Goal: Task Accomplishment & Management: Complete application form

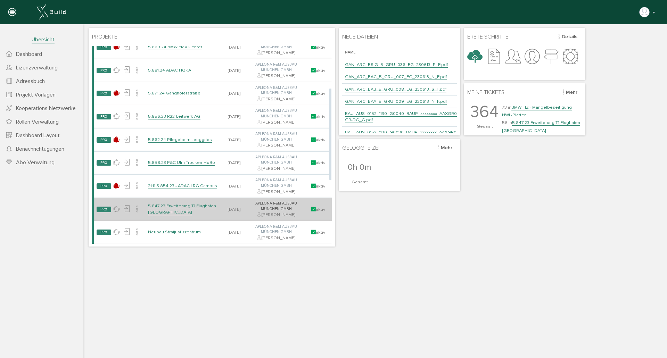
click at [201, 206] on link "5.847.23 Erweiterung T1 Flughafen [GEOGRAPHIC_DATA]" at bounding box center [182, 209] width 68 height 12
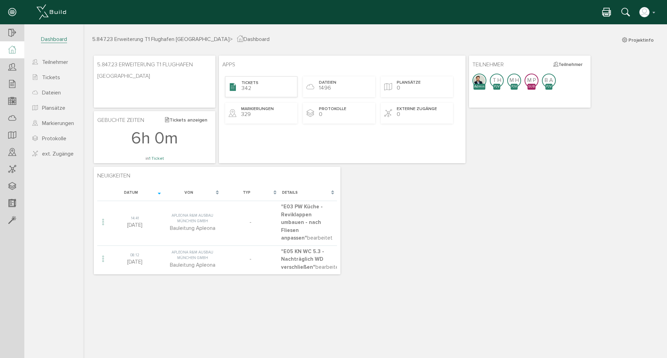
click at [244, 88] on span "342" at bounding box center [246, 88] width 10 height 7
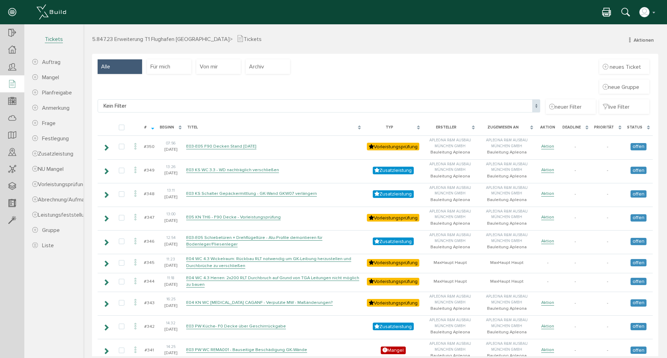
click at [416, 126] on div "Typ" at bounding box center [393, 127] width 59 height 13
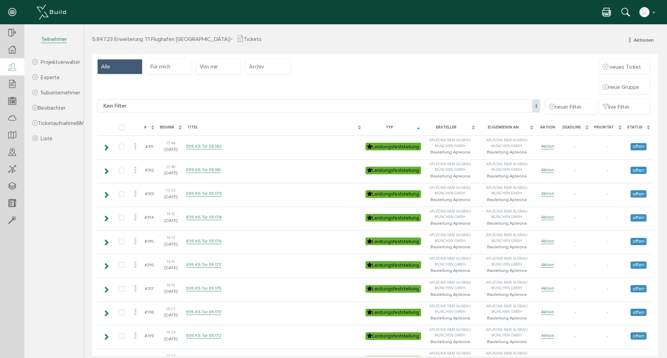
click at [12, 68] on icon at bounding box center [12, 68] width 8 height 10
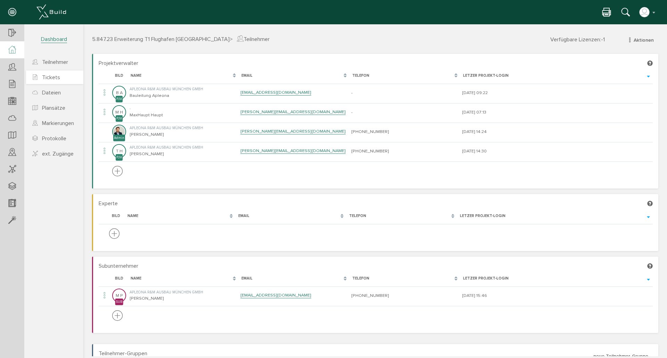
click at [49, 76] on span "Tickets" at bounding box center [51, 77] width 18 height 7
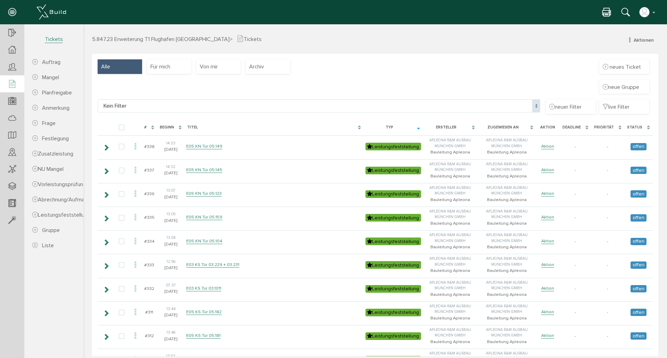
click at [418, 128] on div "Typ" at bounding box center [393, 127] width 59 height 13
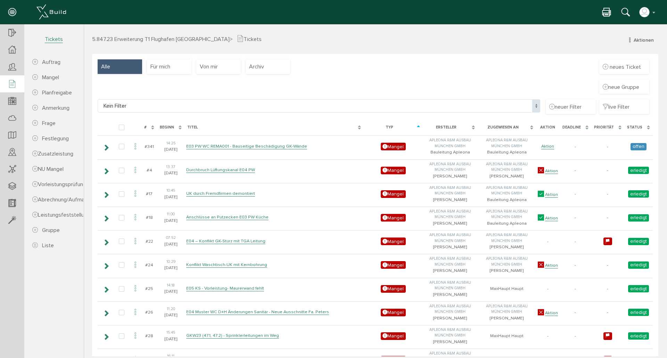
click at [152, 128] on div "#" at bounding box center [149, 127] width 16 height 13
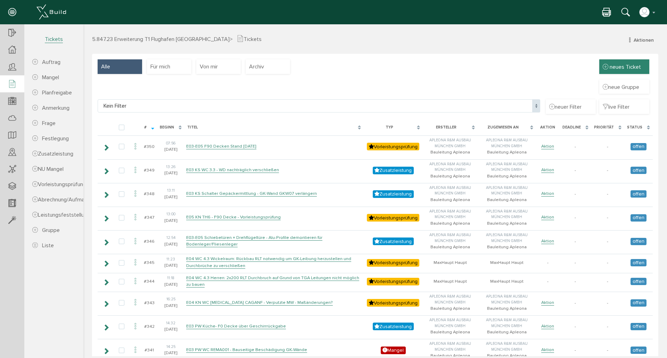
click at [616, 64] on span "neues Ticket" at bounding box center [625, 67] width 31 height 7
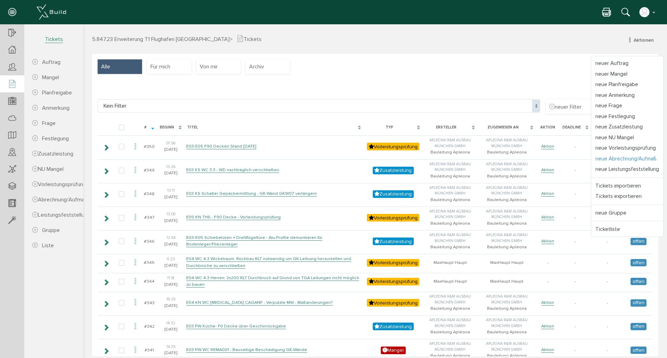
click at [637, 159] on link "neue Abrechnung/Aufmaß" at bounding box center [627, 159] width 72 height 11
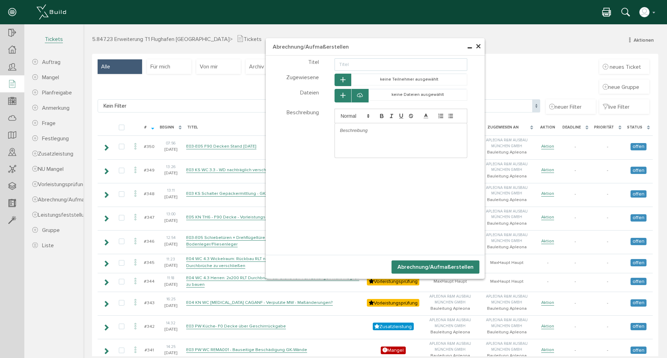
click at [378, 64] on input "text" at bounding box center [401, 64] width 133 height 13
type input "E04 KN [MEDICAL_DATA] WC/Tiere - GK-Abstellungen"
click at [373, 127] on div at bounding box center [401, 130] width 132 height 15
click at [340, 94] on icon "button" at bounding box center [342, 96] width 5 height 6
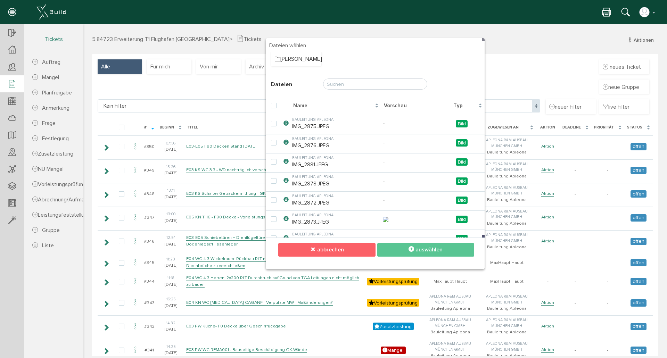
click at [356, 251] on button "abbrechen" at bounding box center [326, 250] width 97 height 14
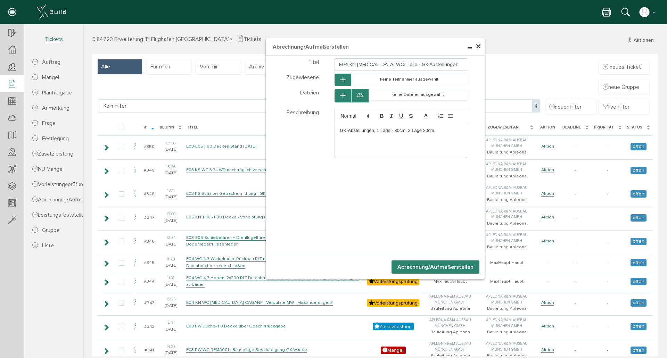
click at [361, 93] on div at bounding box center [359, 96] width 17 height 14
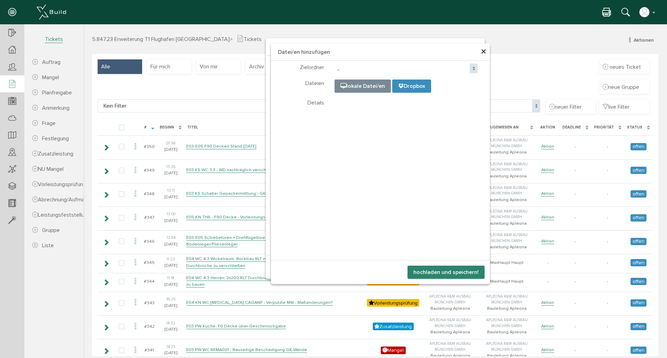
click at [361, 88] on input "file" at bounding box center [508, 114] width 347 height 69
type input "C:\fakepath\IMG_2923.JPEG"
click at [446, 274] on button "hochladen und speichern!" at bounding box center [446, 272] width 77 height 13
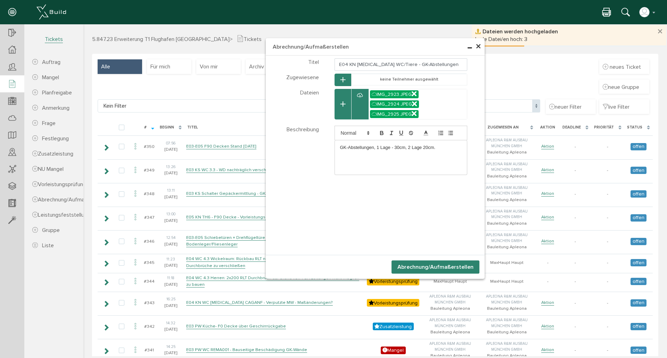
click at [339, 101] on button "button" at bounding box center [343, 104] width 17 height 31
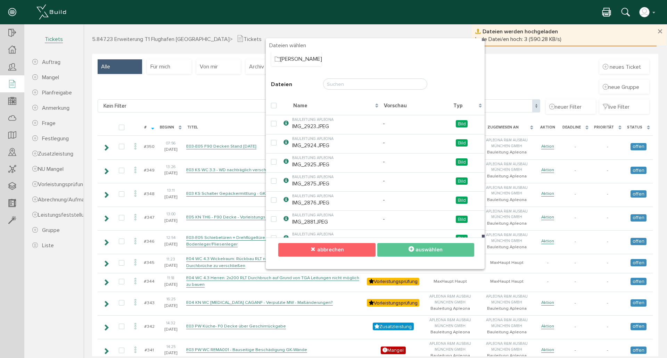
click at [350, 249] on button "abbrechen" at bounding box center [326, 250] width 97 height 14
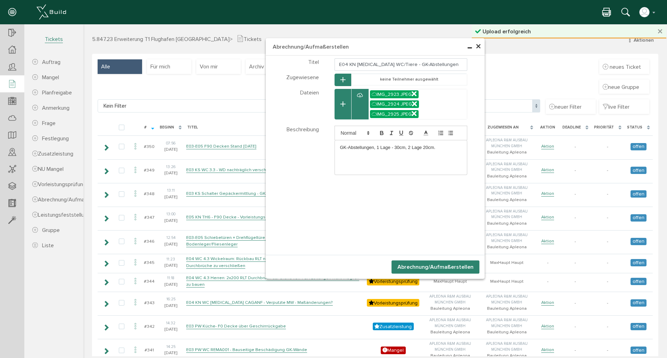
click at [360, 93] on icon at bounding box center [360, 95] width 6 height 7
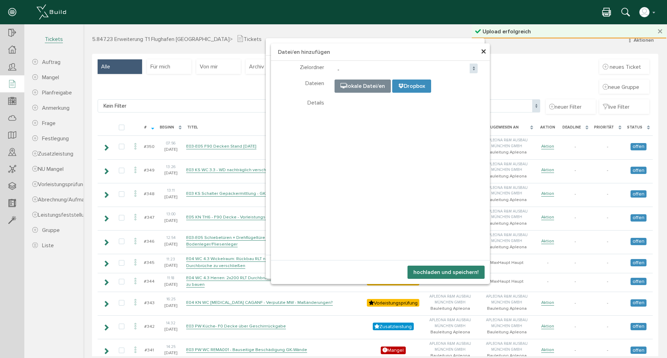
click at [349, 86] on input "file" at bounding box center [508, 114] width 347 height 69
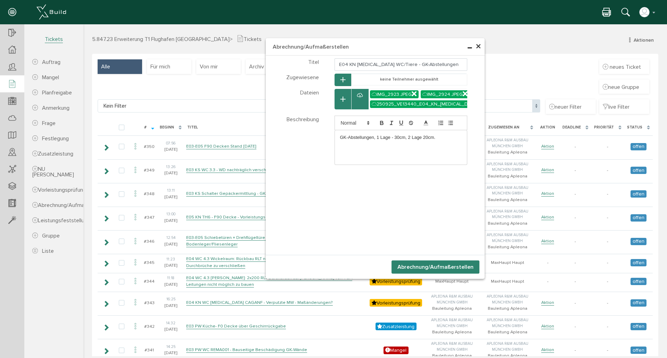
click at [429, 269] on button "Abrechnung/Aufmaß erstellen" at bounding box center [436, 267] width 88 height 13
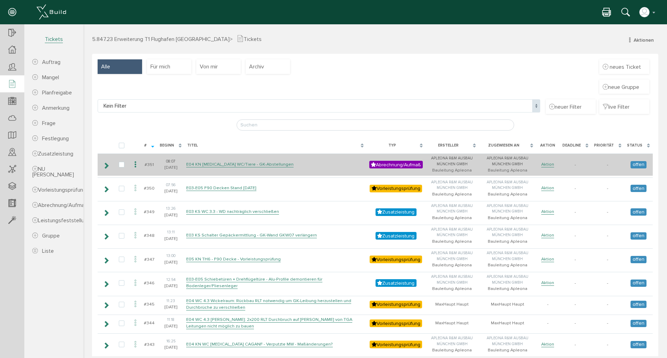
click at [108, 166] on icon at bounding box center [106, 166] width 7 height 6
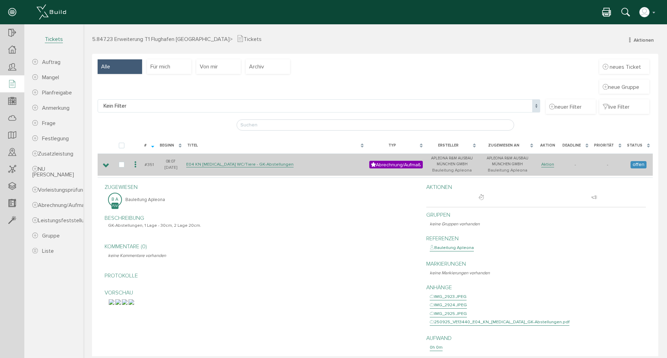
click at [108, 163] on icon at bounding box center [106, 166] width 7 height 6
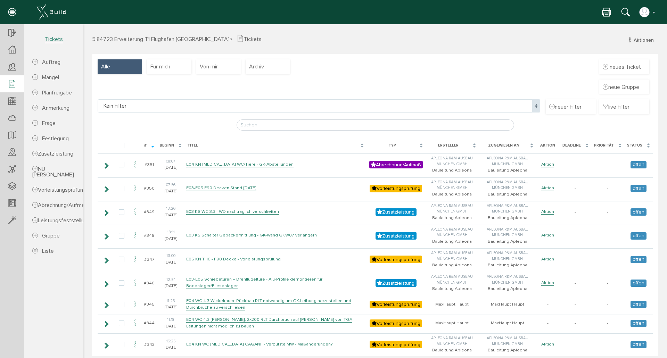
click at [502, 108] on span "Kein Filter" at bounding box center [319, 105] width 443 height 13
select select "FI-66fa35c85105f3.18396652"
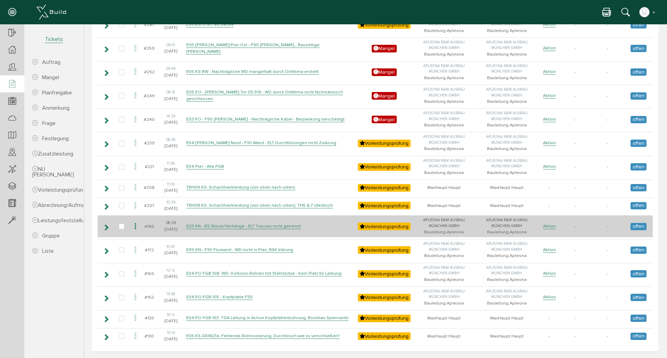
scroll to position [1294, 0]
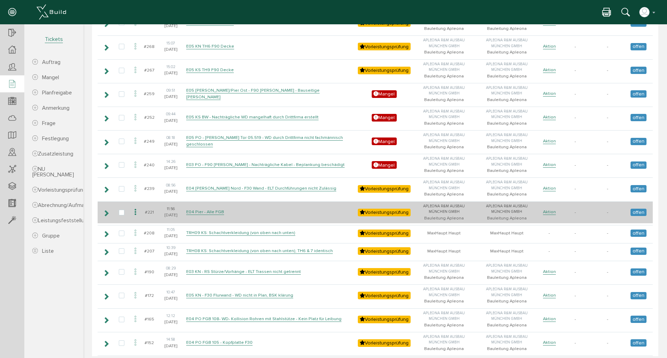
click at [106, 212] on icon at bounding box center [106, 214] width 7 height 6
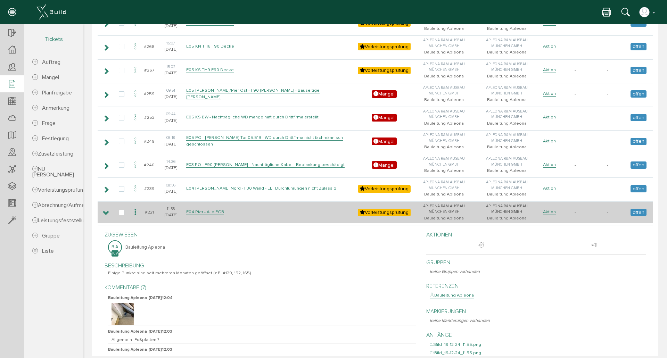
click at [105, 212] on icon at bounding box center [106, 214] width 7 height 6
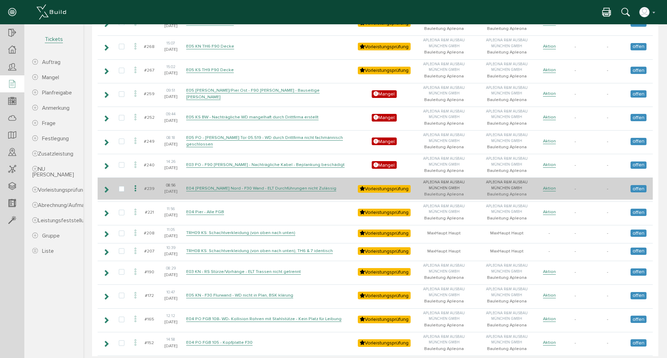
click at [105, 189] on icon at bounding box center [106, 190] width 7 height 6
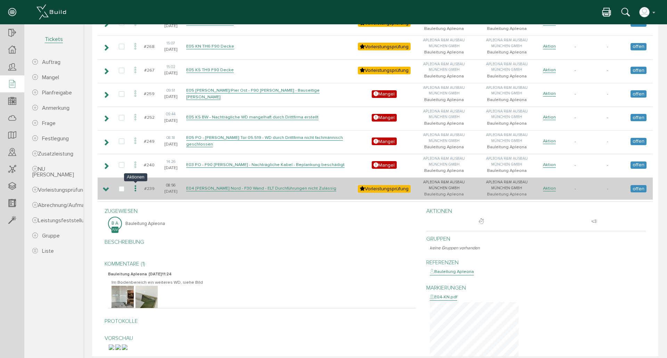
click at [134, 189] on icon at bounding box center [135, 188] width 8 height 9
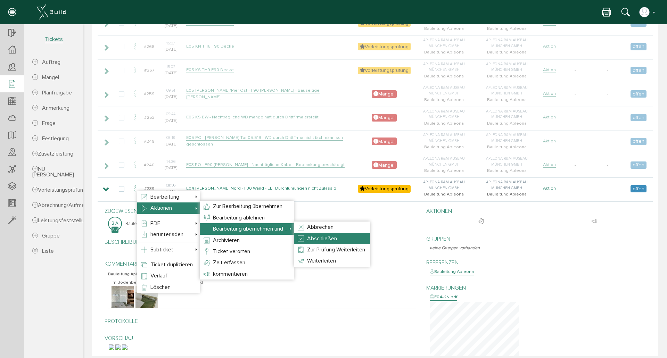
click at [337, 236] on span "Abschließen" at bounding box center [322, 238] width 30 height 7
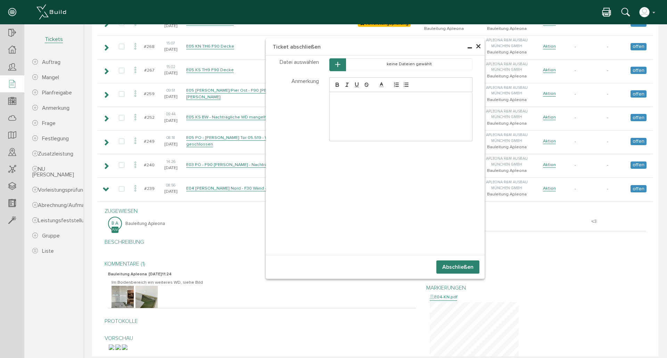
click at [352, 117] on div at bounding box center [401, 116] width 143 height 49
click at [451, 270] on button "Abschließen" at bounding box center [457, 267] width 43 height 13
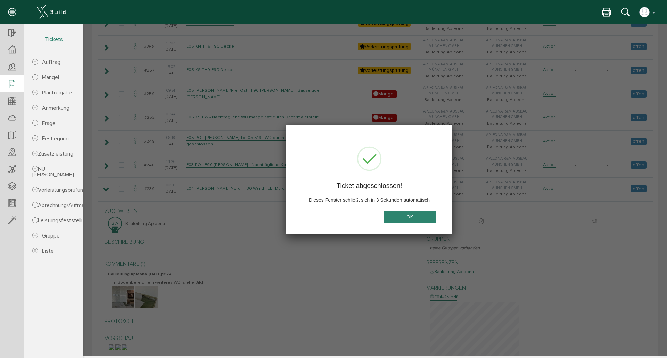
click at [409, 217] on button "OK" at bounding box center [410, 217] width 52 height 13
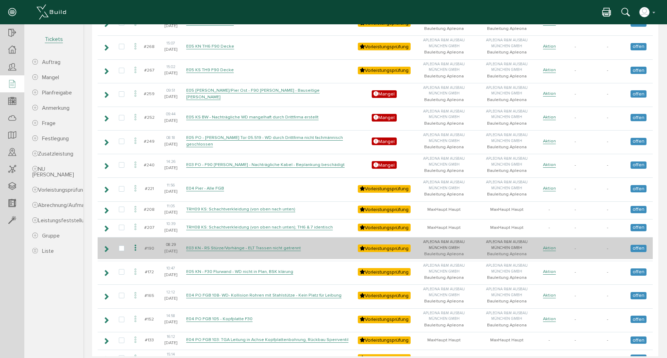
scroll to position [1316, 0]
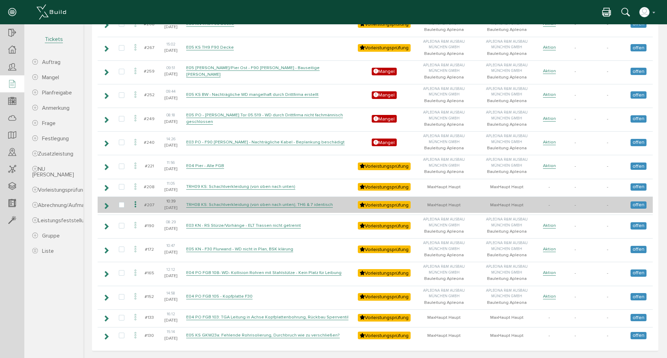
click at [107, 206] on icon at bounding box center [106, 206] width 7 height 6
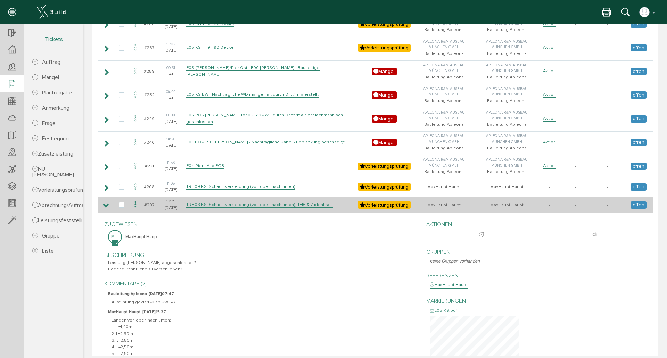
click at [107, 206] on icon at bounding box center [106, 206] width 7 height 6
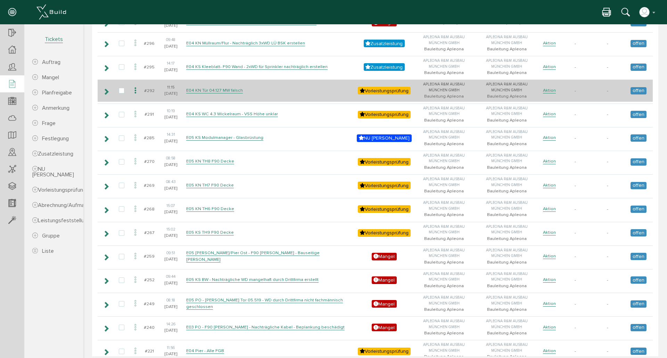
scroll to position [1085, 0]
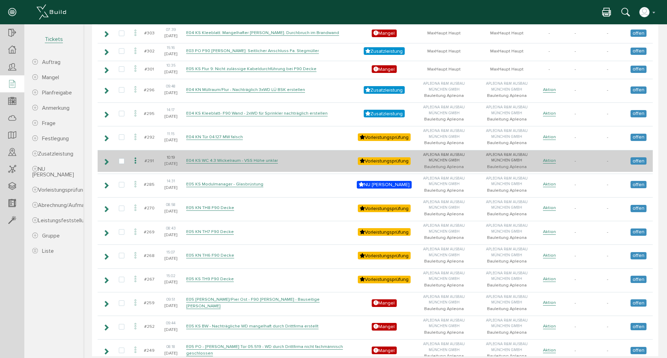
click at [104, 161] on icon at bounding box center [106, 162] width 7 height 6
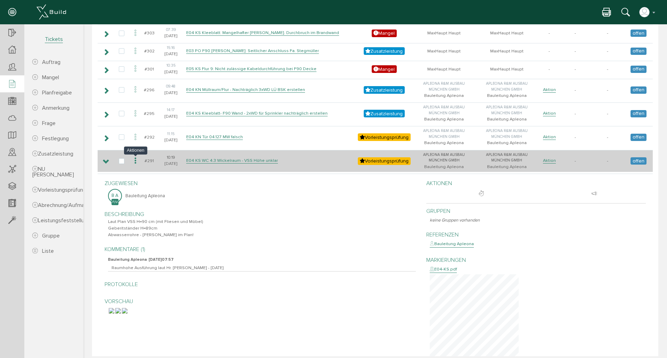
click at [137, 159] on icon at bounding box center [135, 160] width 8 height 9
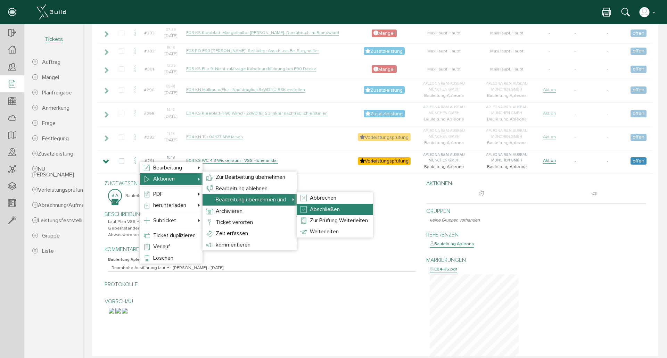
click at [326, 205] on li "Abschließen" at bounding box center [335, 209] width 76 height 11
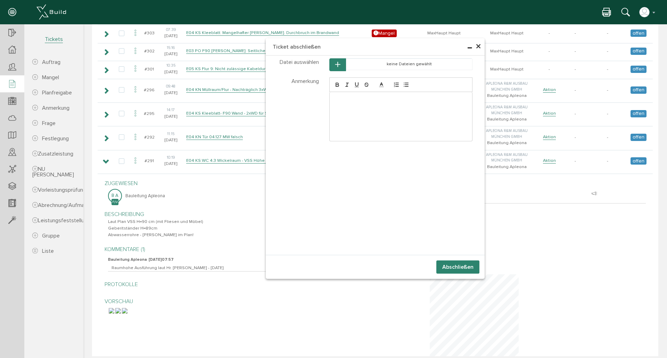
click at [341, 102] on div at bounding box center [401, 116] width 143 height 49
click at [466, 269] on button "Abschließen" at bounding box center [457, 267] width 43 height 13
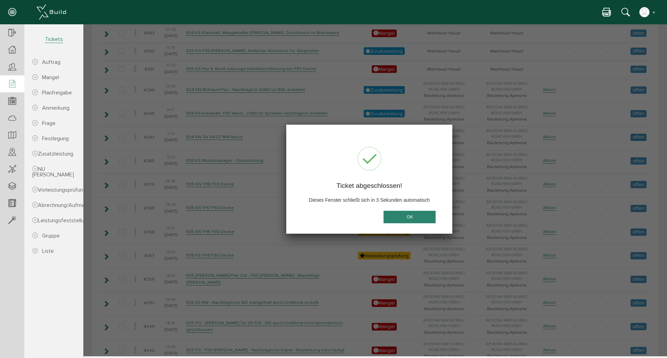
click at [407, 217] on button "OK" at bounding box center [410, 217] width 52 height 13
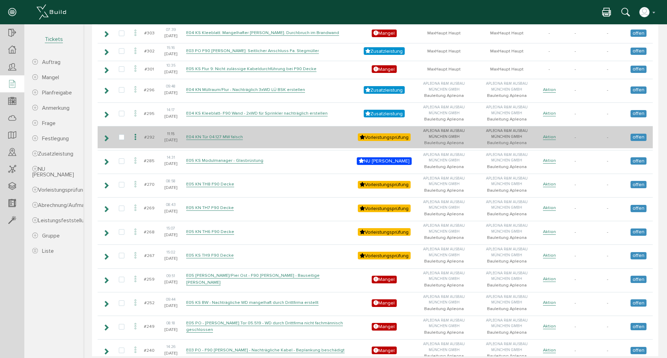
click at [105, 140] on icon at bounding box center [106, 138] width 7 height 6
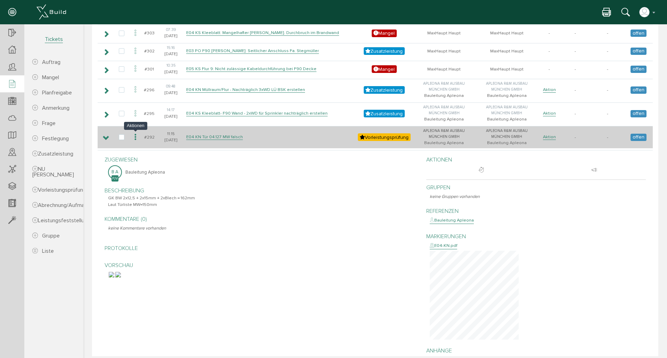
click at [135, 137] on icon at bounding box center [135, 137] width 8 height 9
click at [134, 138] on icon at bounding box center [135, 137] width 8 height 9
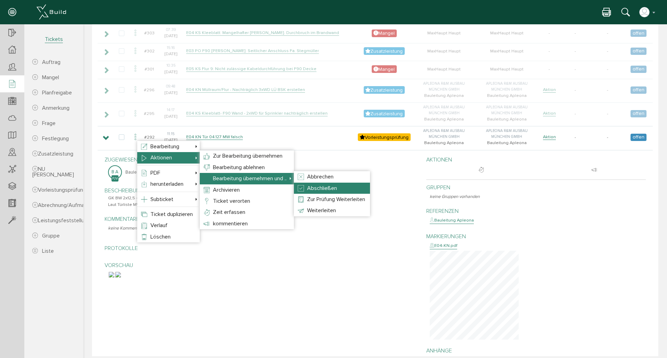
click at [323, 189] on span "Abschließen" at bounding box center [322, 188] width 30 height 7
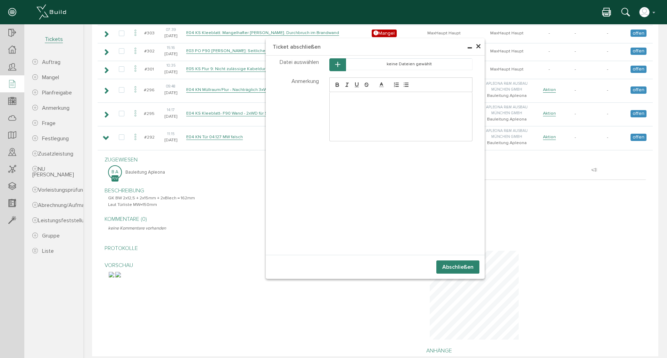
click at [465, 265] on button "Abschließen" at bounding box center [457, 267] width 43 height 13
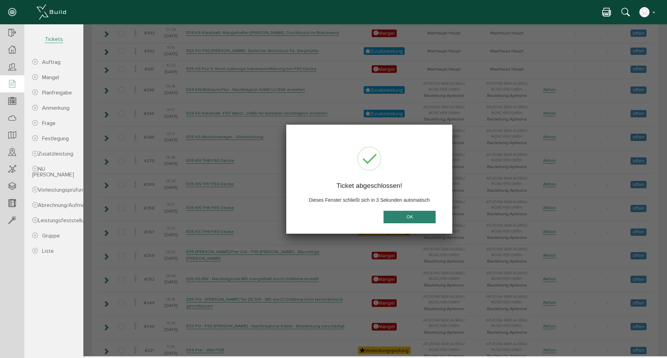
click at [423, 219] on button "OK" at bounding box center [410, 217] width 52 height 13
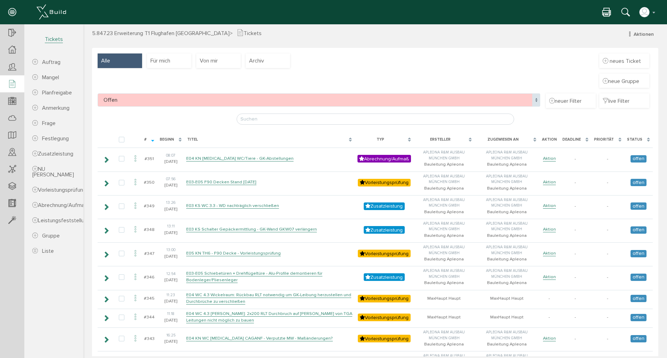
scroll to position [0, 0]
